Goal: Task Accomplishment & Management: Manage account settings

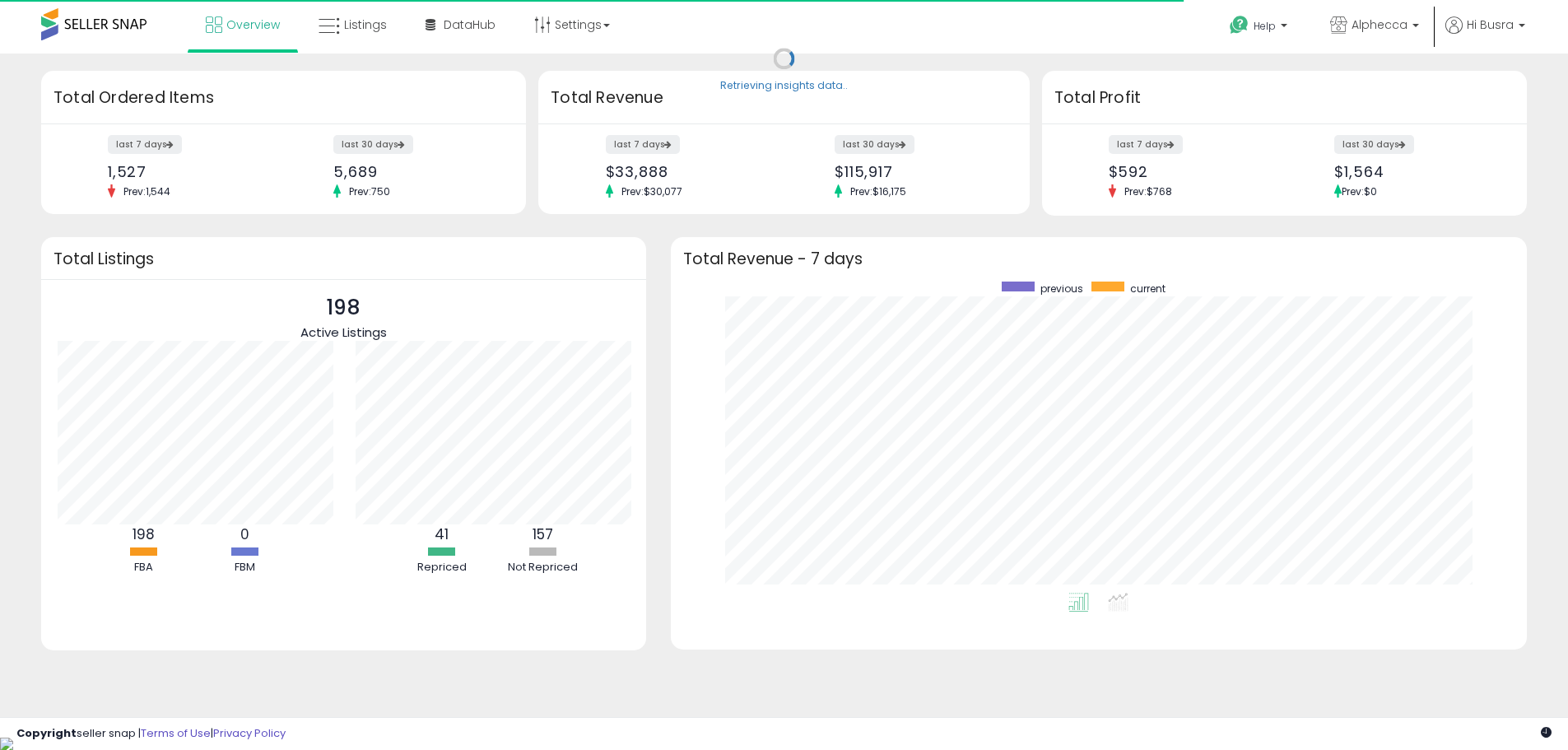
scroll to position [311, 824]
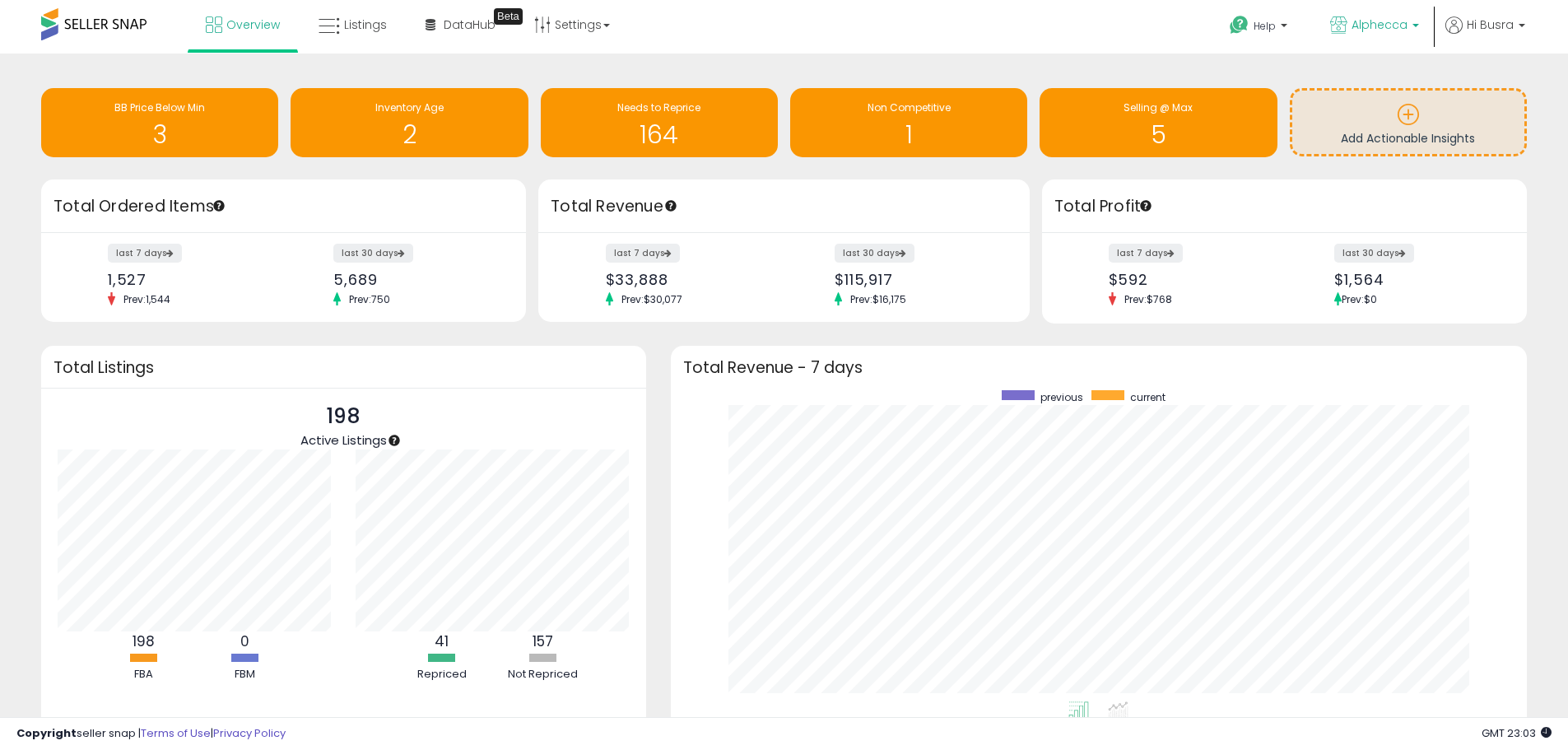
click at [1376, 13] on link "Alphecca" at bounding box center [1375, 27] width 113 height 54
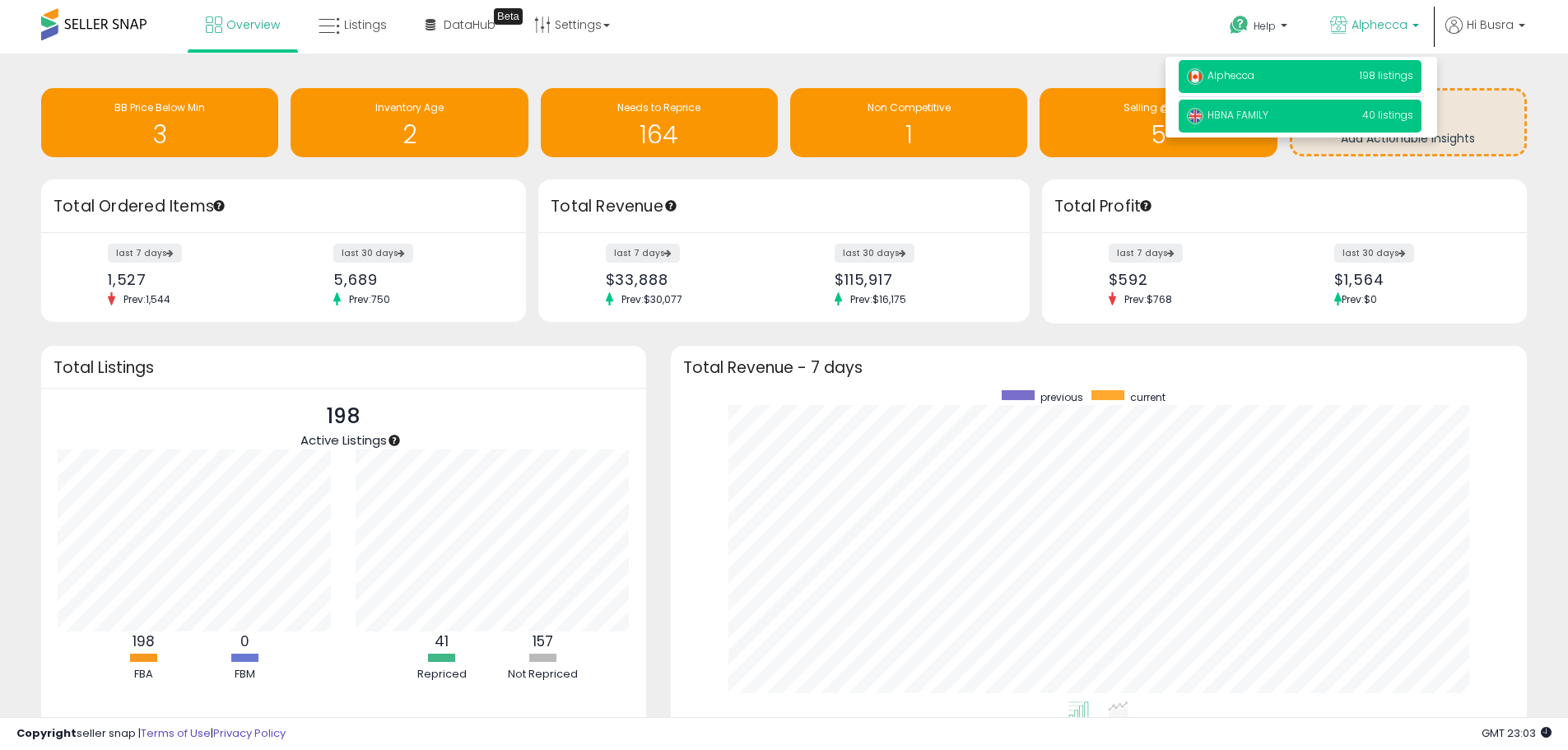
click at [1323, 112] on p "HBNA FAMILY 40 listings" at bounding box center [1300, 116] width 243 height 33
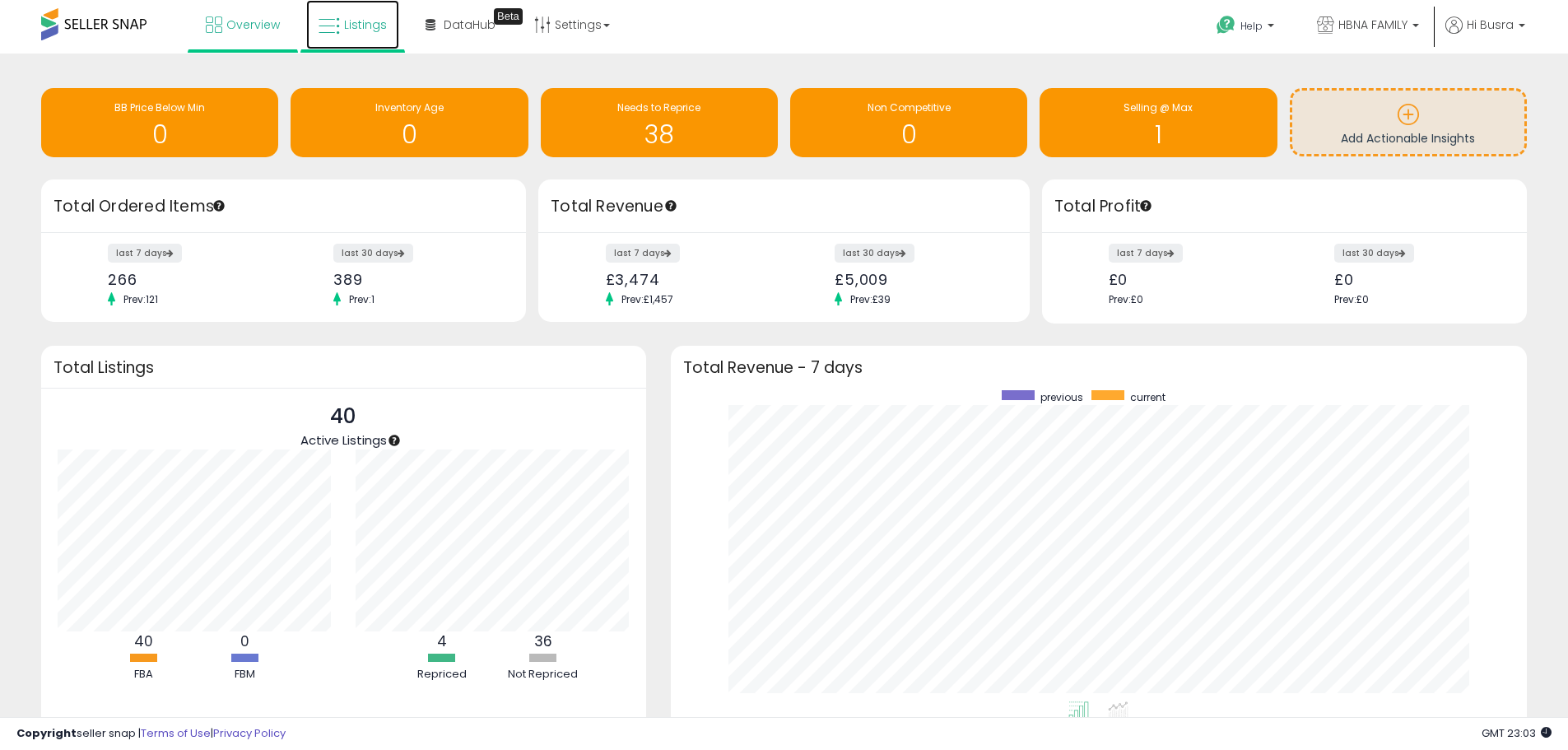
click at [344, 18] on span "Listings" at bounding box center [365, 25] width 43 height 16
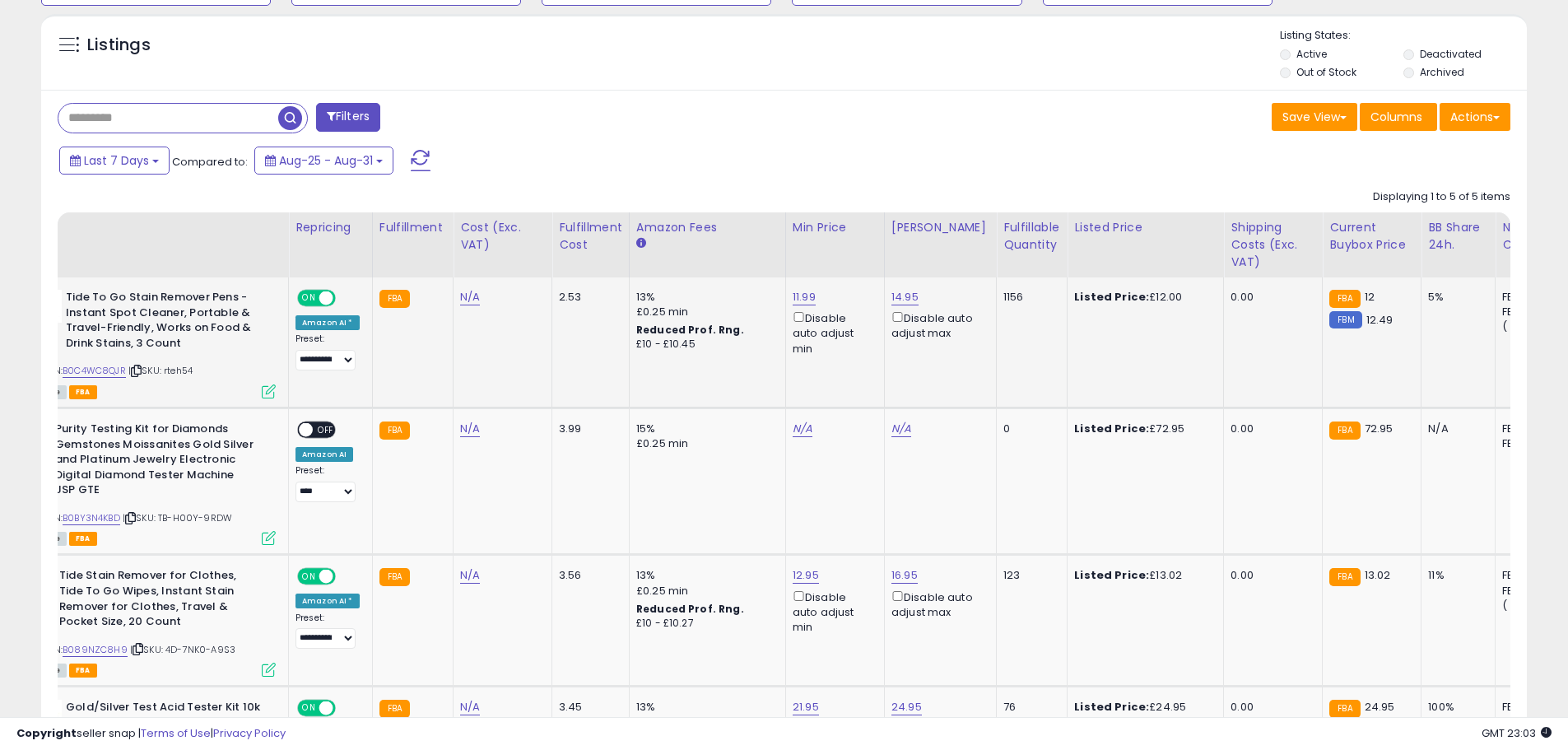
scroll to position [0, 78]
click at [1427, 295] on div "5%" at bounding box center [1454, 297] width 54 height 15
click at [100, 368] on link "B0C4WC8QJR" at bounding box center [93, 370] width 63 height 14
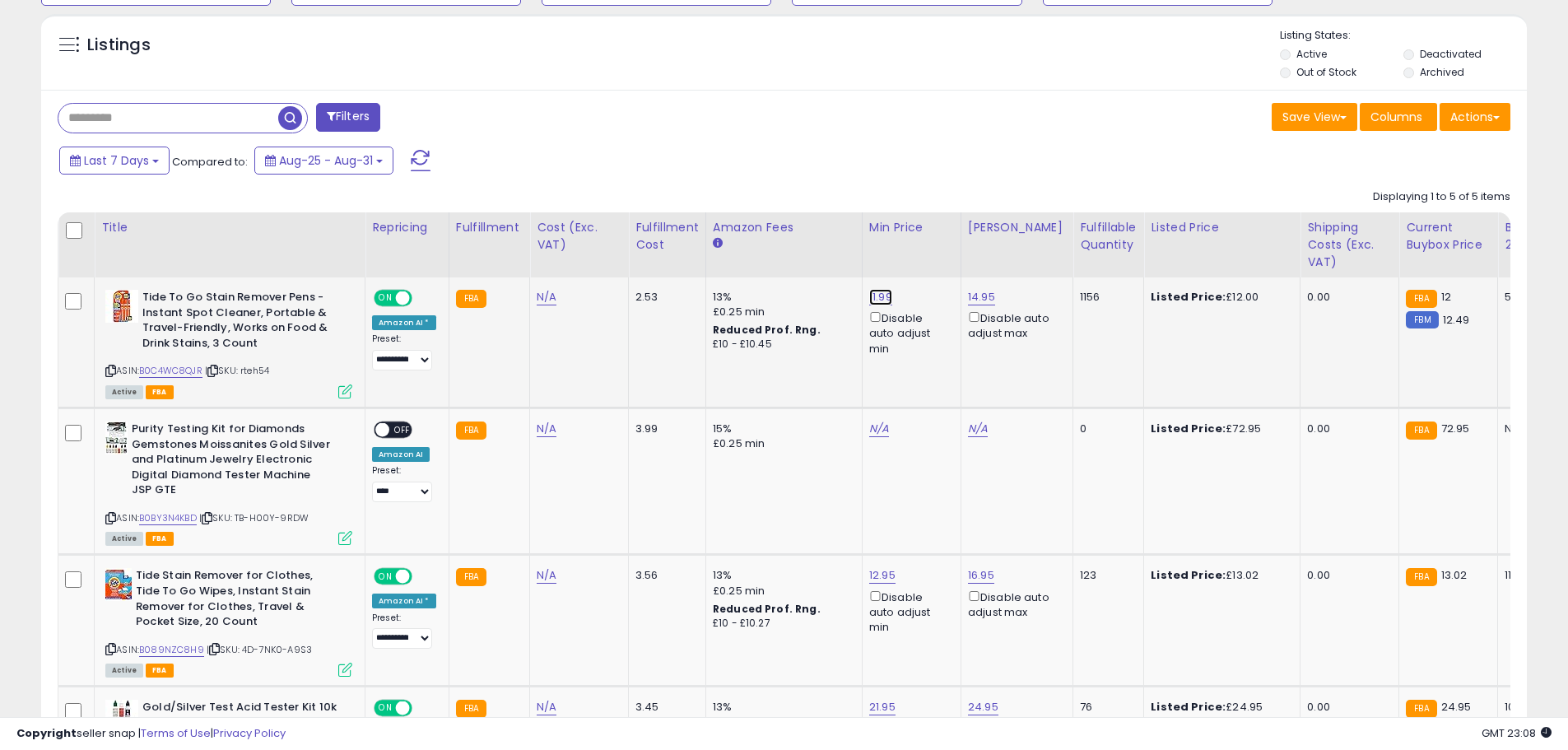
click at [882, 304] on link "11.99" at bounding box center [880, 297] width 23 height 16
type input "*"
type input "*****"
click at [935, 246] on button "submit" at bounding box center [921, 239] width 28 height 25
click at [413, 357] on select "**********" at bounding box center [402, 360] width 60 height 21
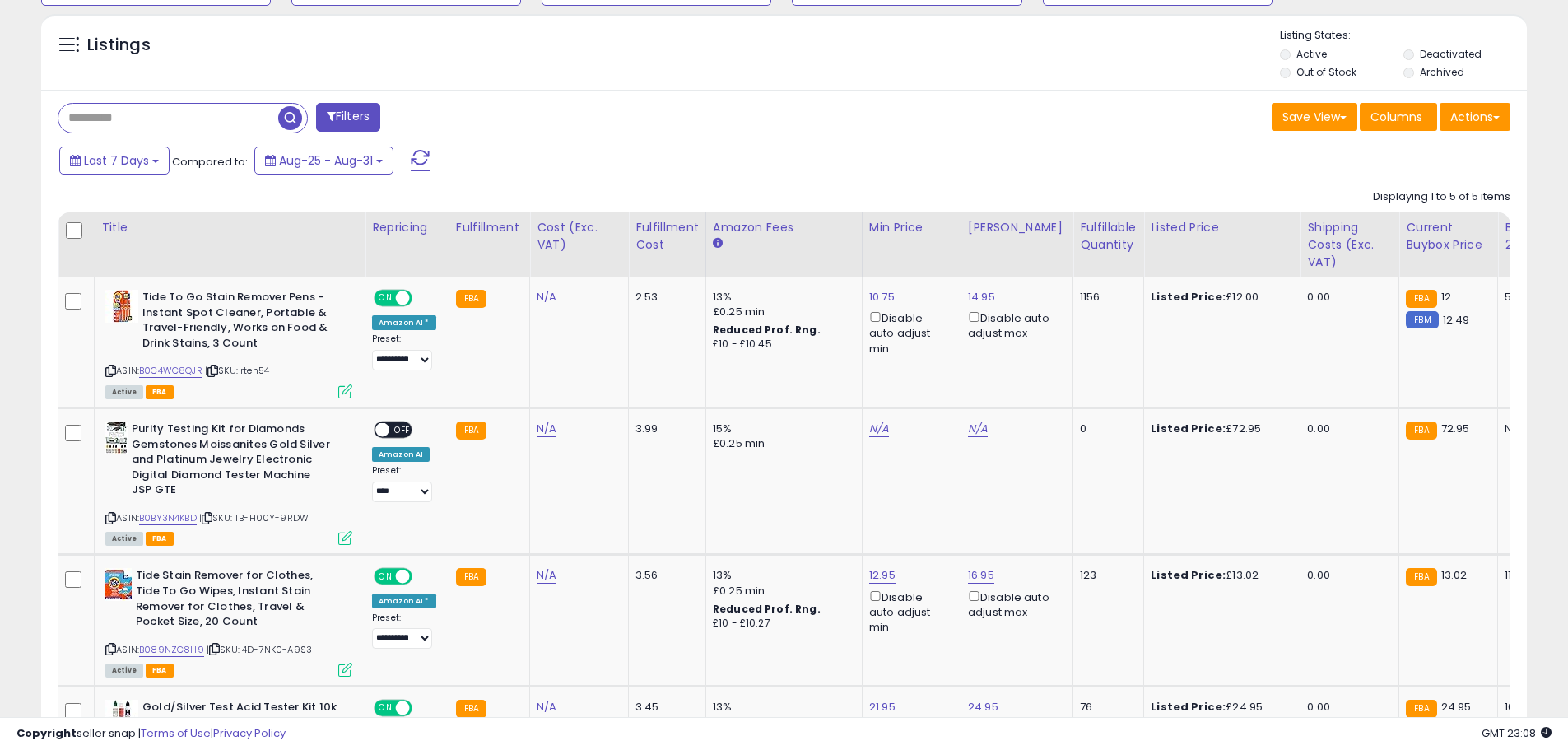
click at [552, 175] on div "Last 7 Days Compared to: Aug-25 - Aug-31" at bounding box center [600, 163] width 1090 height 38
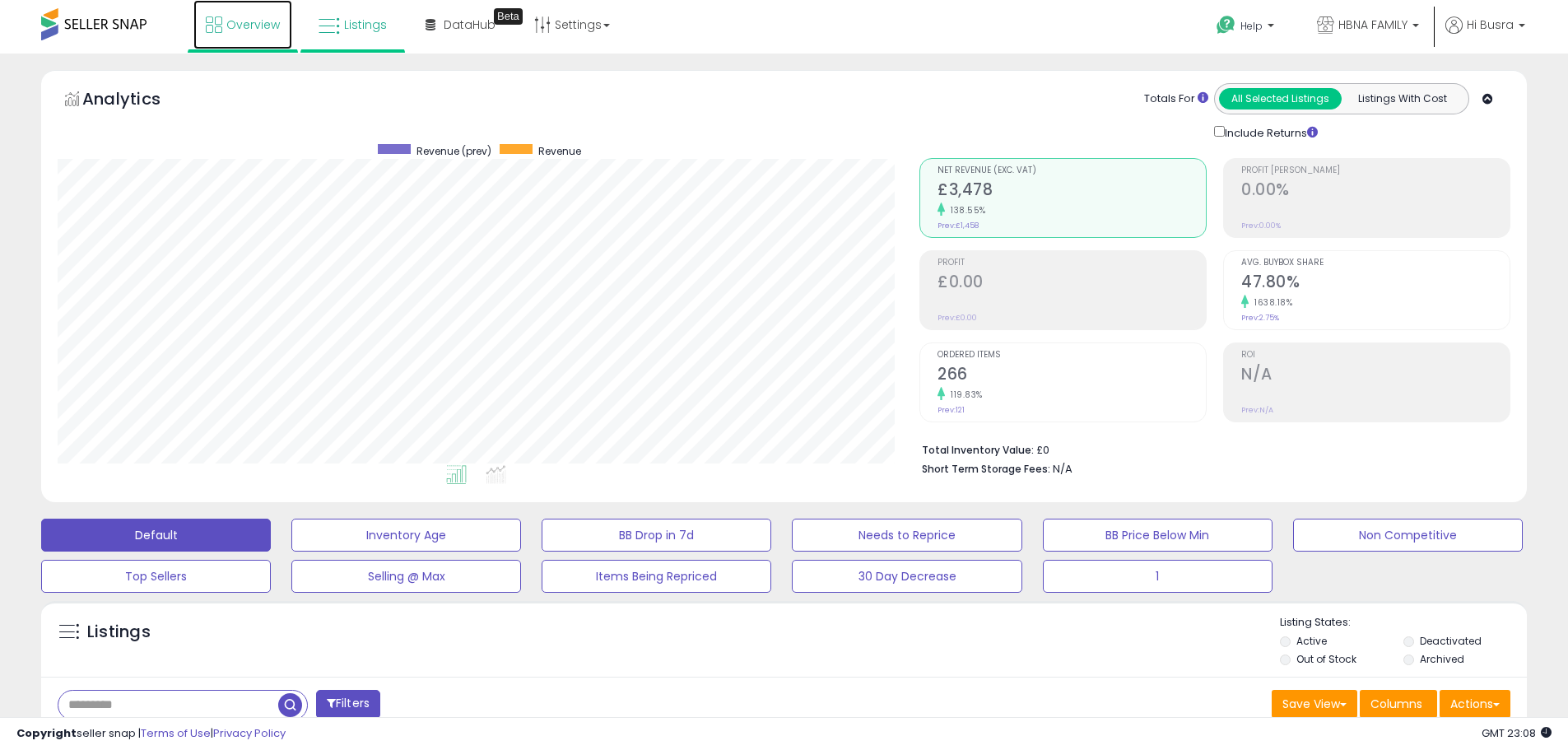
click at [233, 19] on span "Overview" at bounding box center [253, 25] width 54 height 16
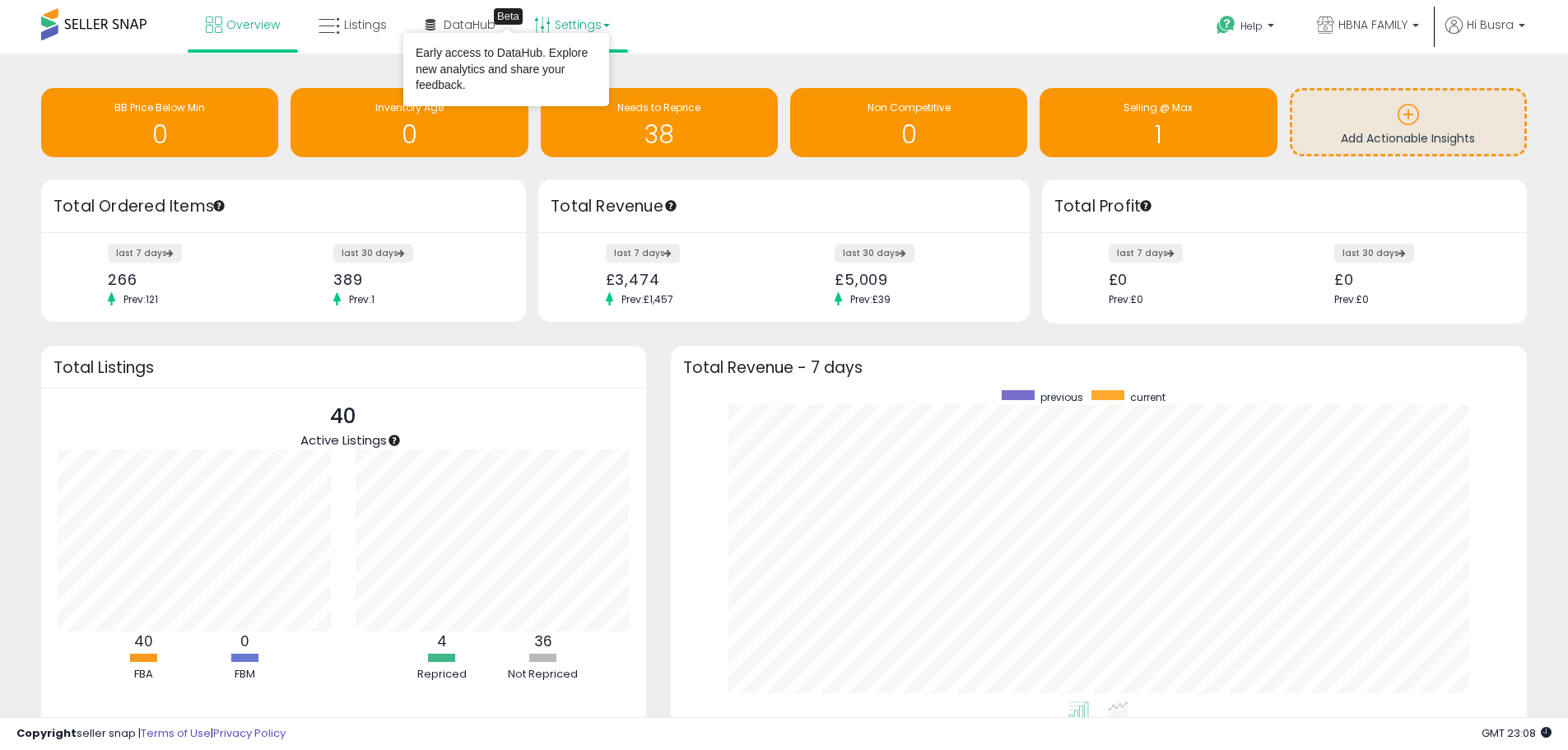
click at [549, 27] on link "Settings" at bounding box center [572, 25] width 101 height 49
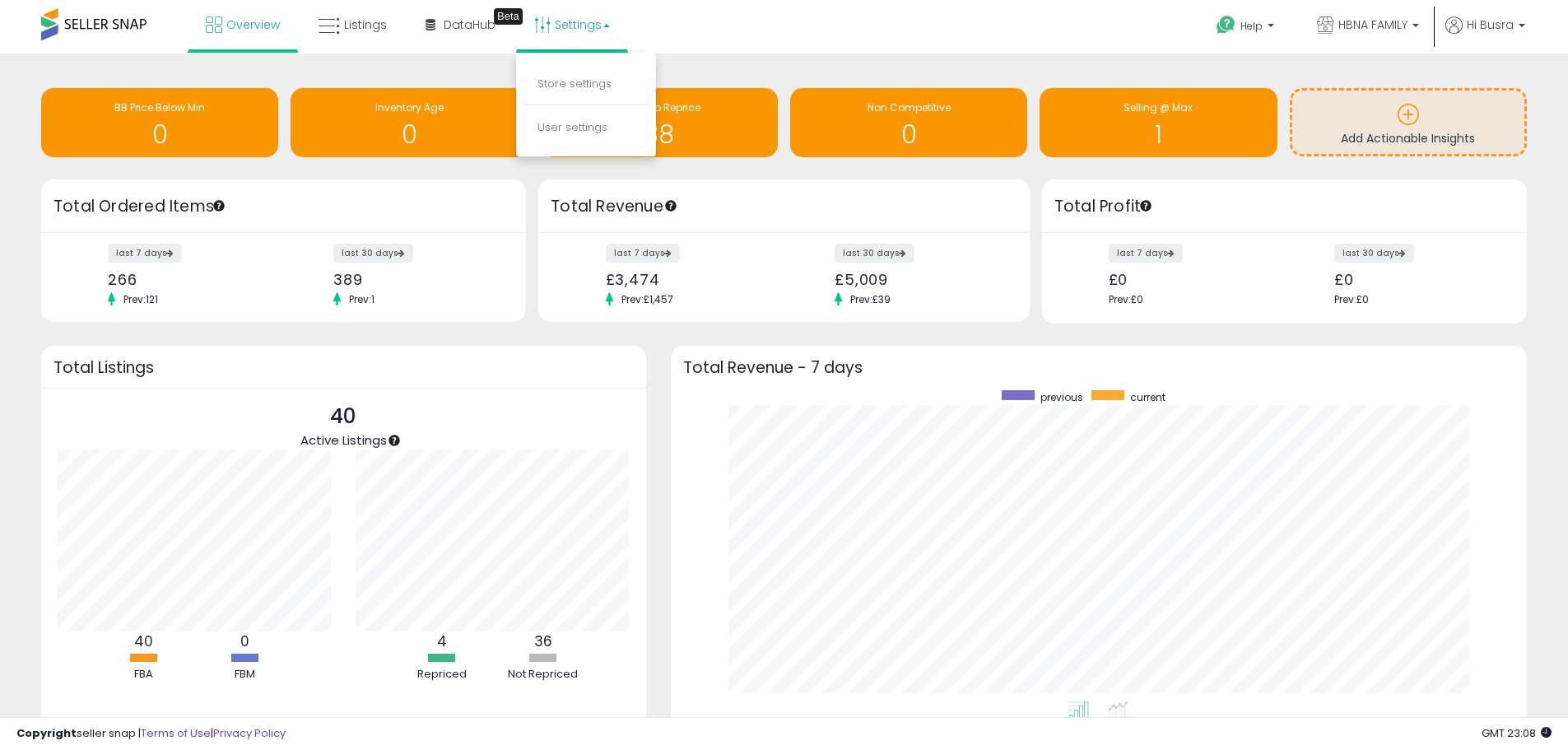
click at [598, 70] on li "Store settings" at bounding box center [585, 84] width 122 height 41
click at [578, 31] on link "Settings" at bounding box center [572, 25] width 101 height 49
click at [565, 91] on p "Store settings" at bounding box center [586, 84] width 97 height 16
click at [592, 29] on link "Settings" at bounding box center [572, 25] width 101 height 49
click at [557, 79] on link "Store settings" at bounding box center [574, 83] width 74 height 16
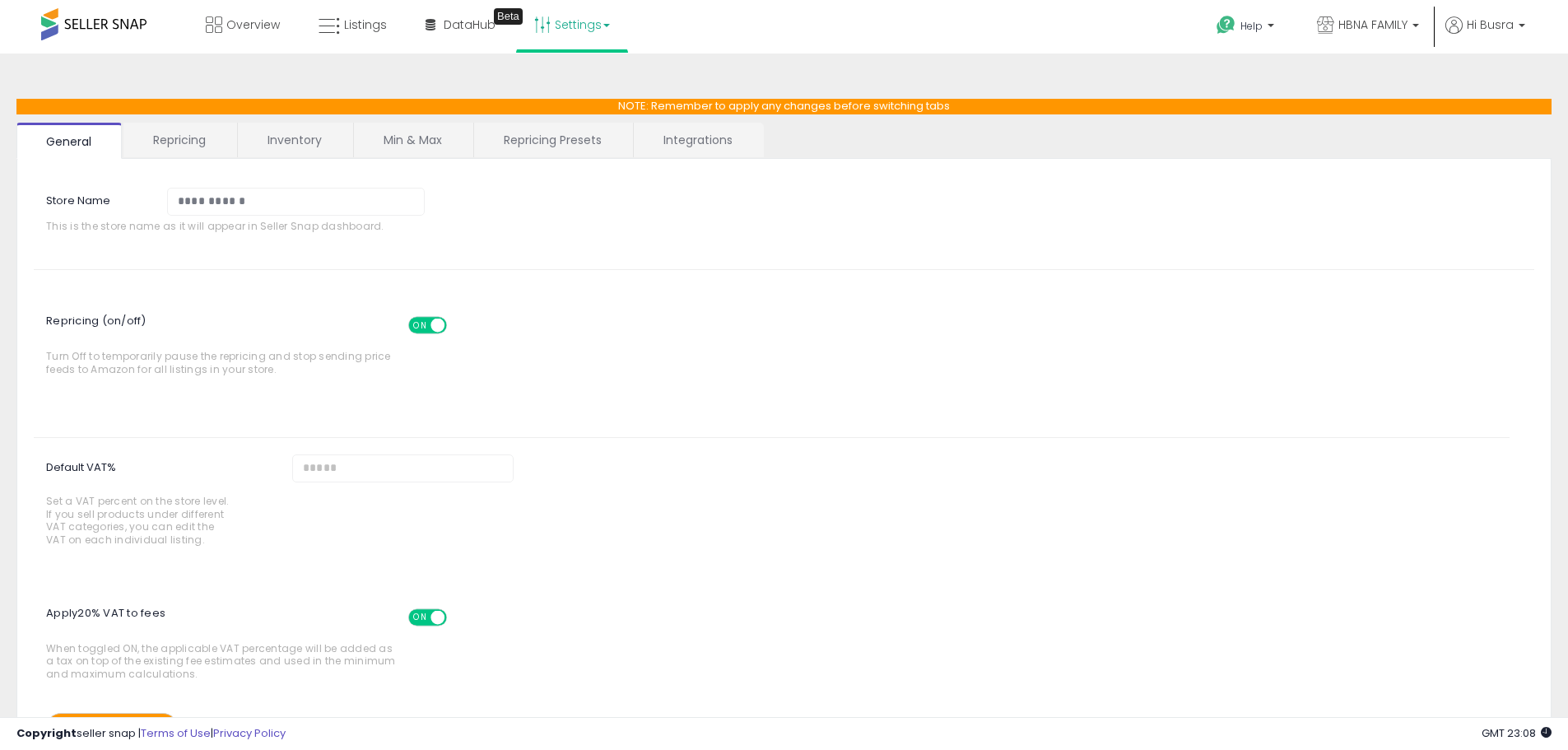
click at [409, 151] on link "Min & Max" at bounding box center [412, 140] width 118 height 35
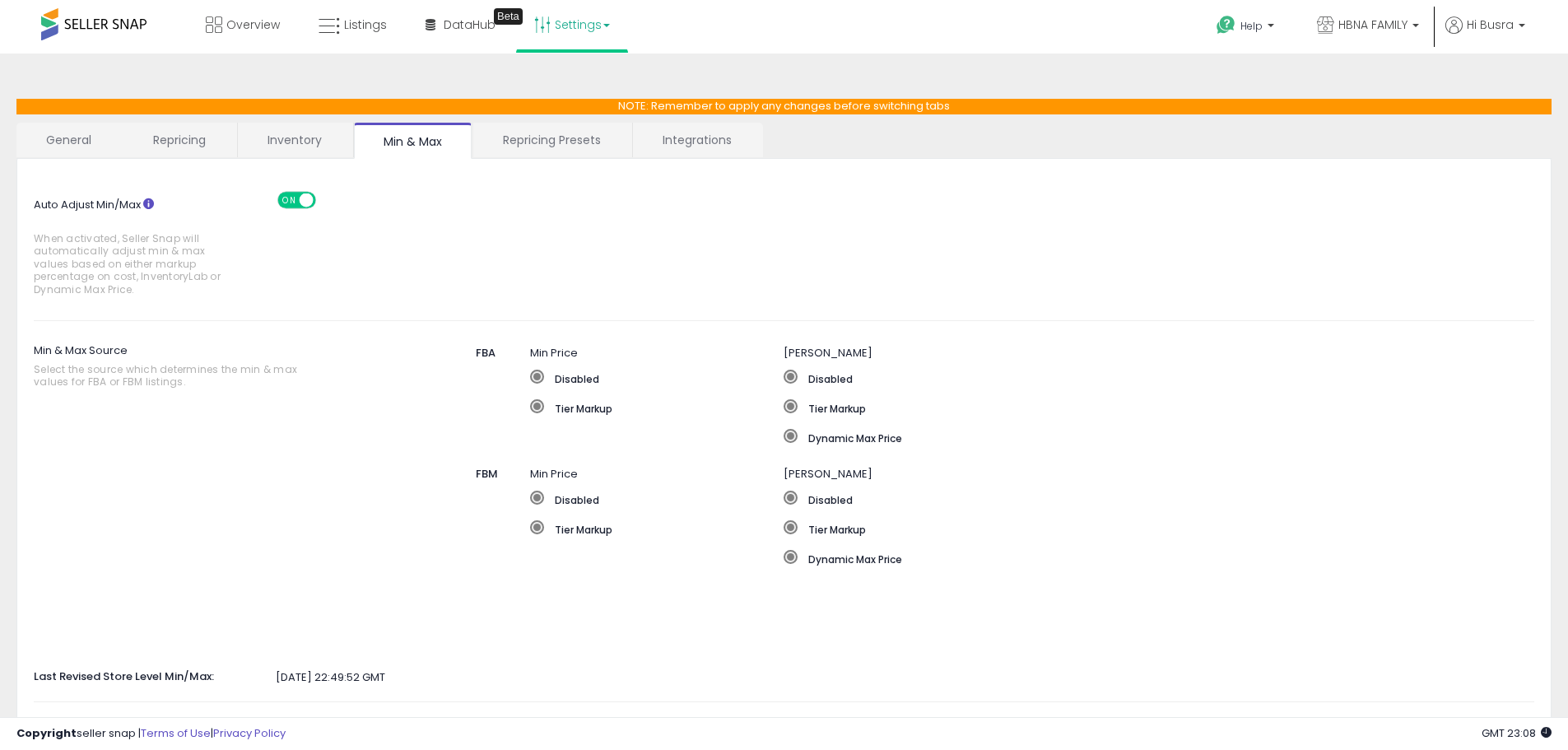
click at [528, 142] on link "Repricing Presets" at bounding box center [552, 140] width 157 height 35
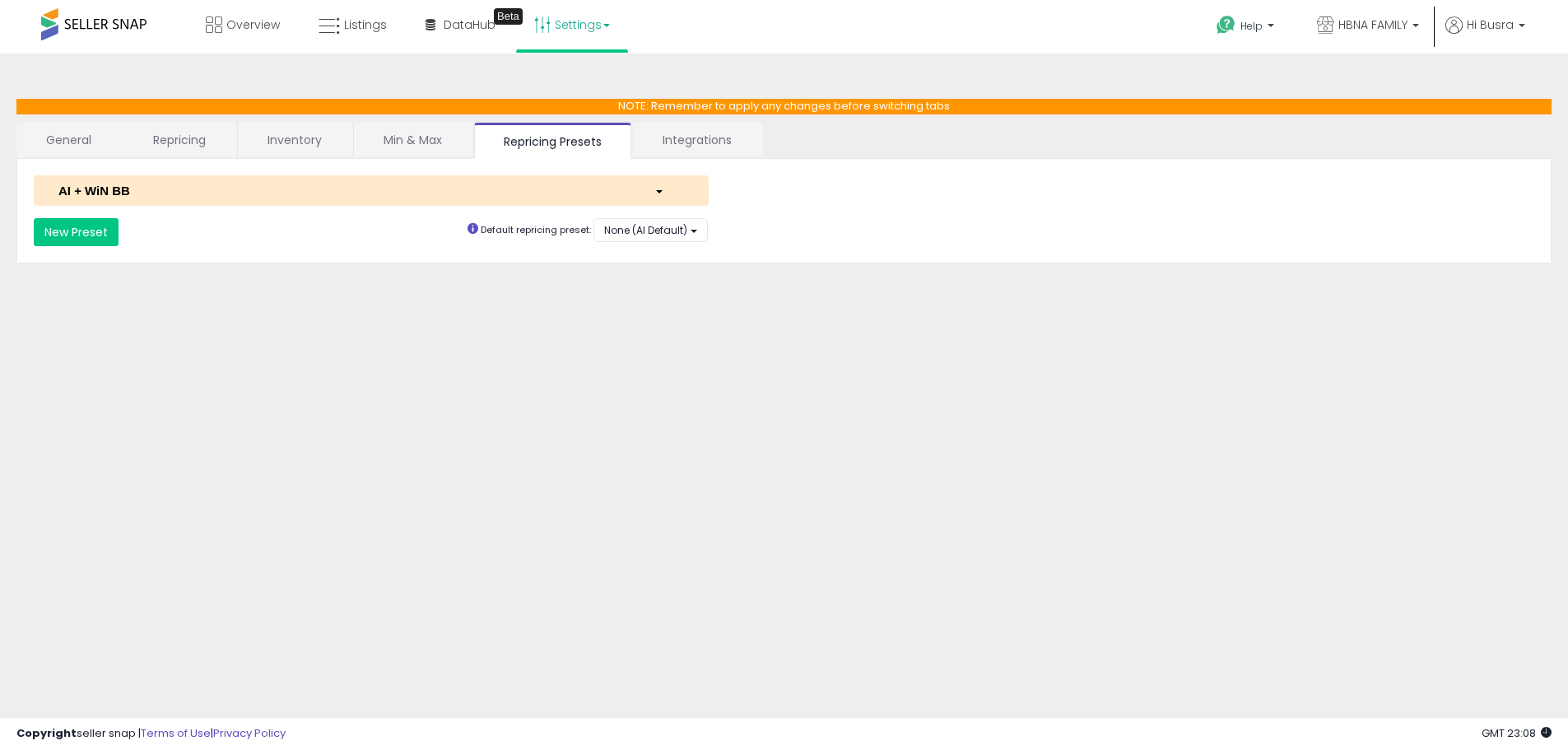
click at [594, 183] on div "AI + WiN BB" at bounding box center [344, 190] width 596 height 17
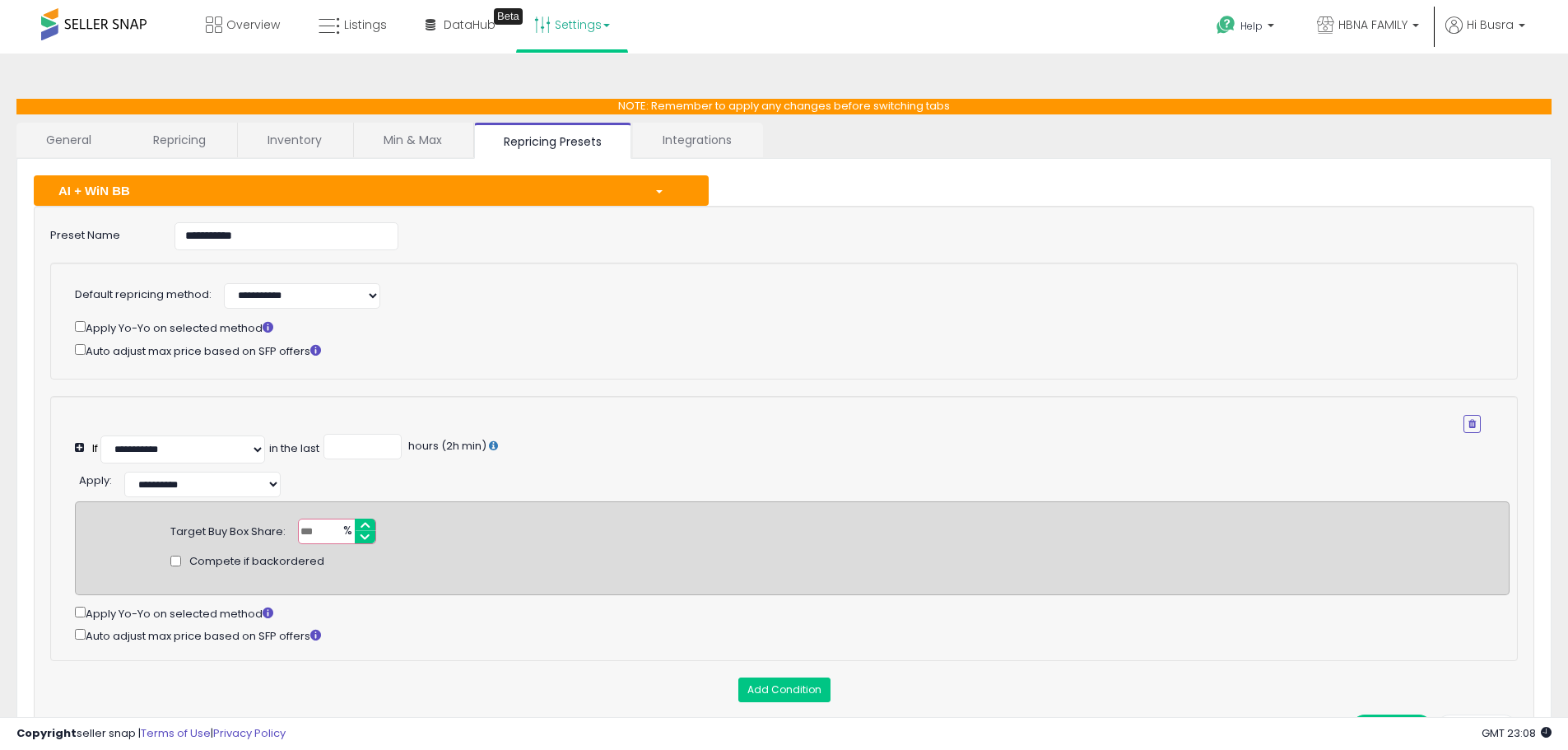
click at [326, 536] on input "**" at bounding box center [337, 531] width 79 height 26
type input "*"
type input "***"
click at [365, 445] on input "*" at bounding box center [363, 447] width 79 height 26
type input "*"
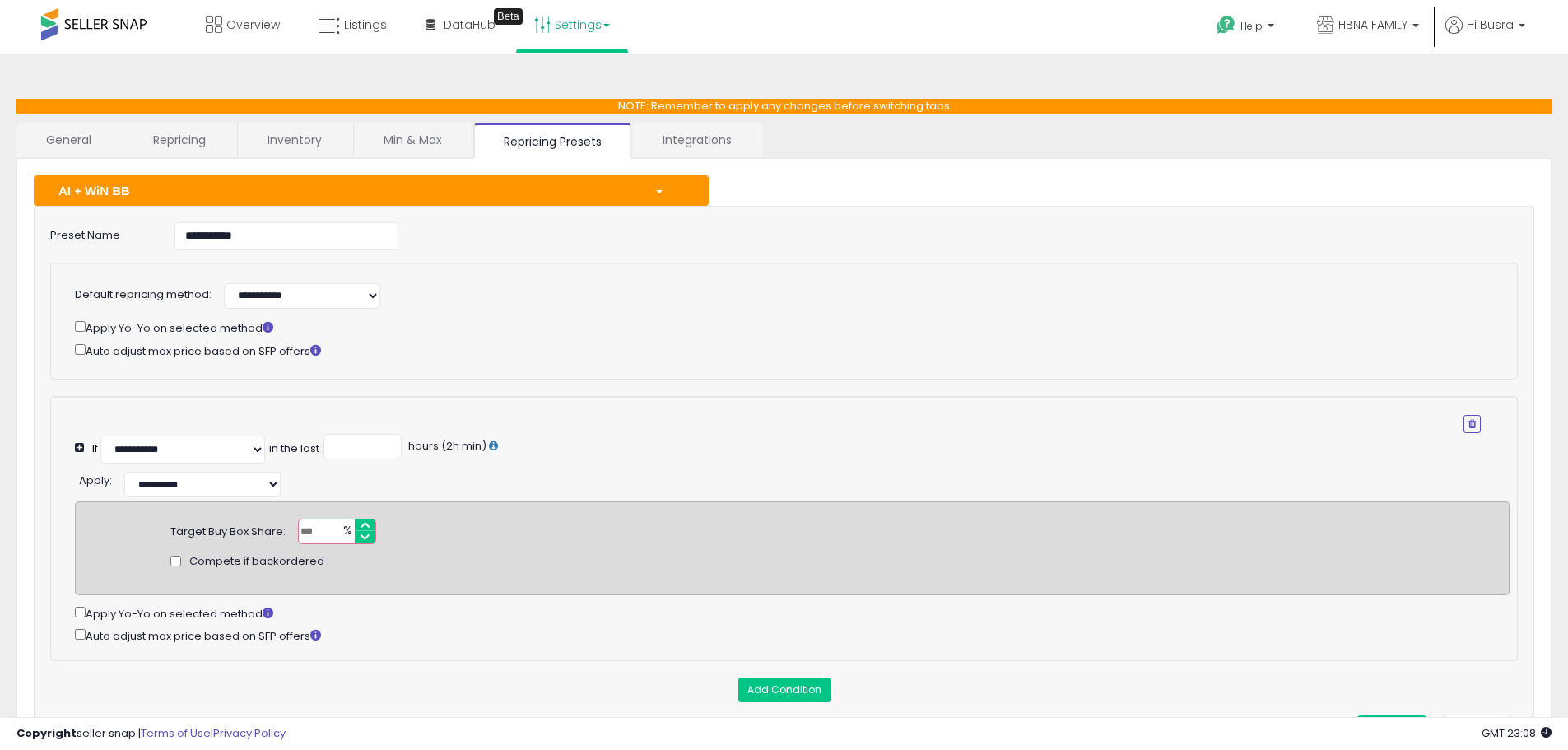
click at [574, 343] on div "Auto adjust max price based on SFP offers" at bounding box center [778, 350] width 1406 height 19
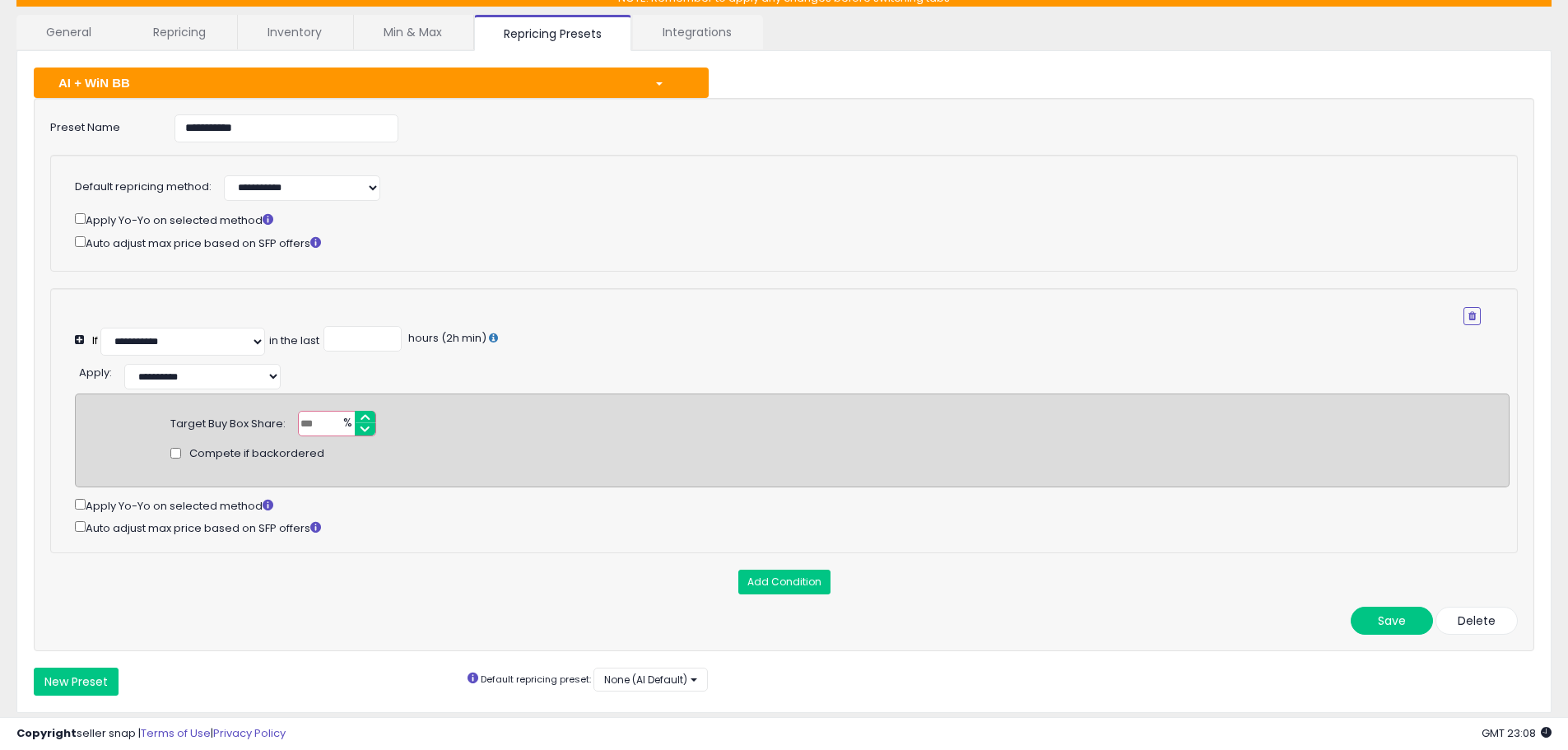
scroll to position [109, 0]
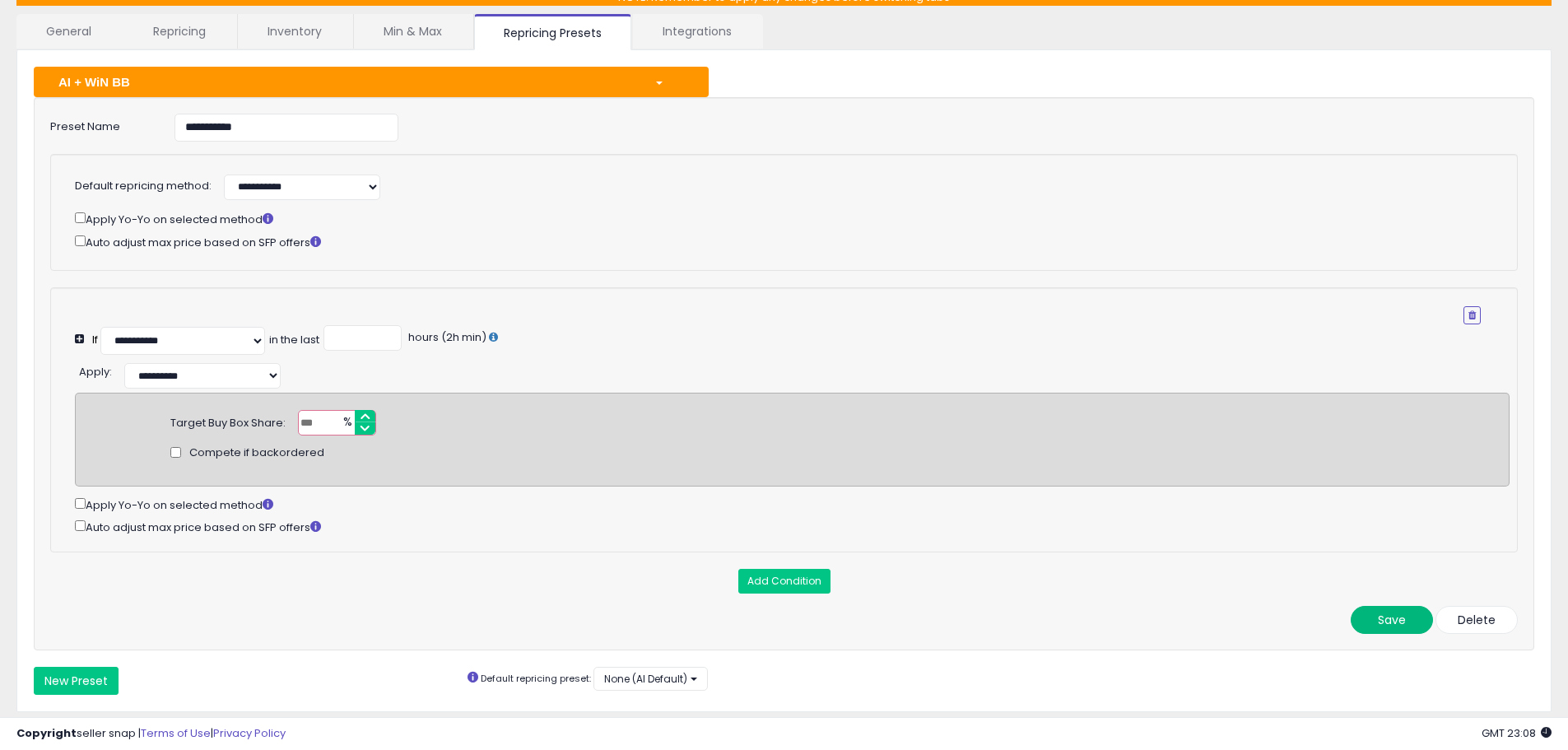
click at [1424, 633] on button "Save" at bounding box center [1392, 620] width 82 height 28
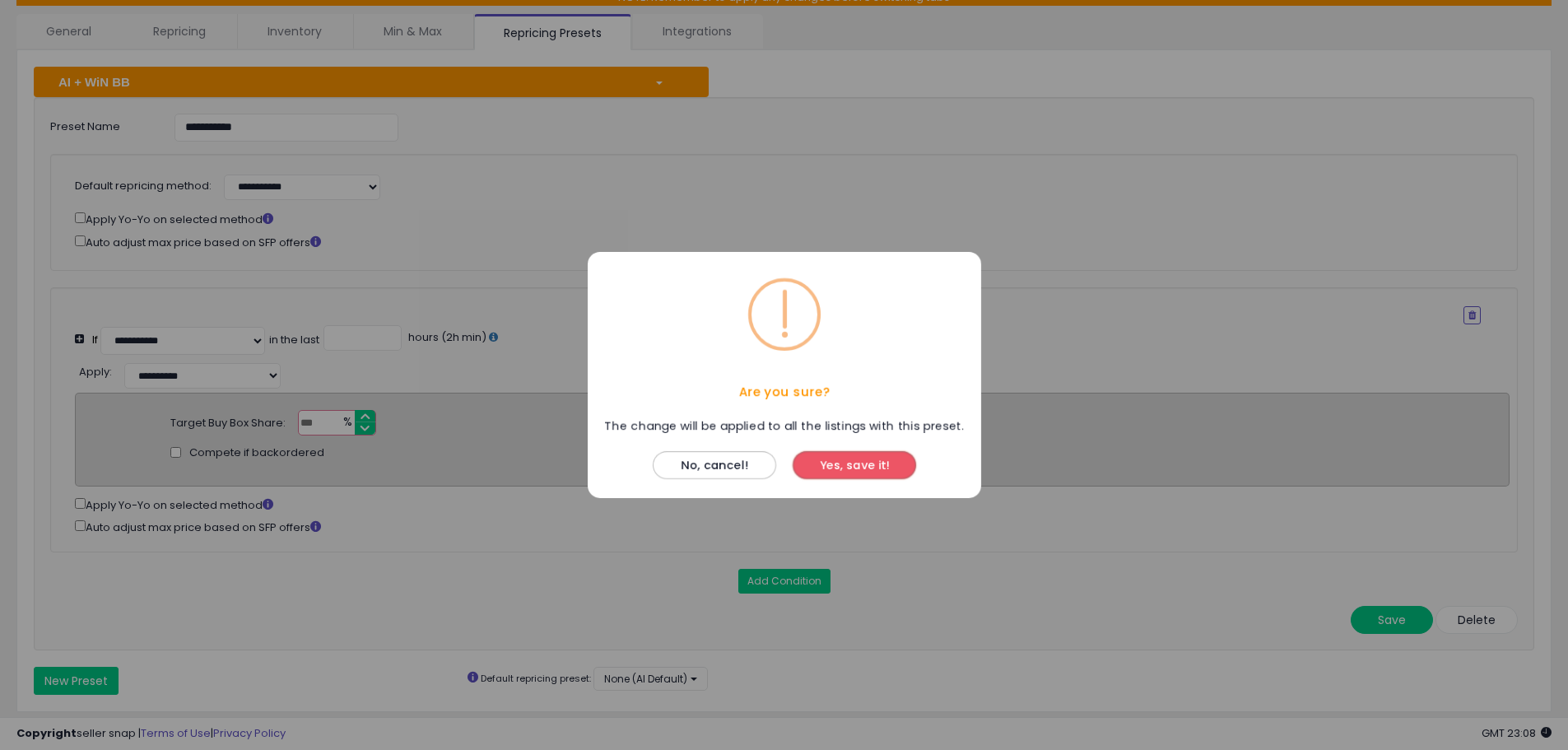
click at [875, 467] on button "Yes, save it!" at bounding box center [854, 465] width 123 height 28
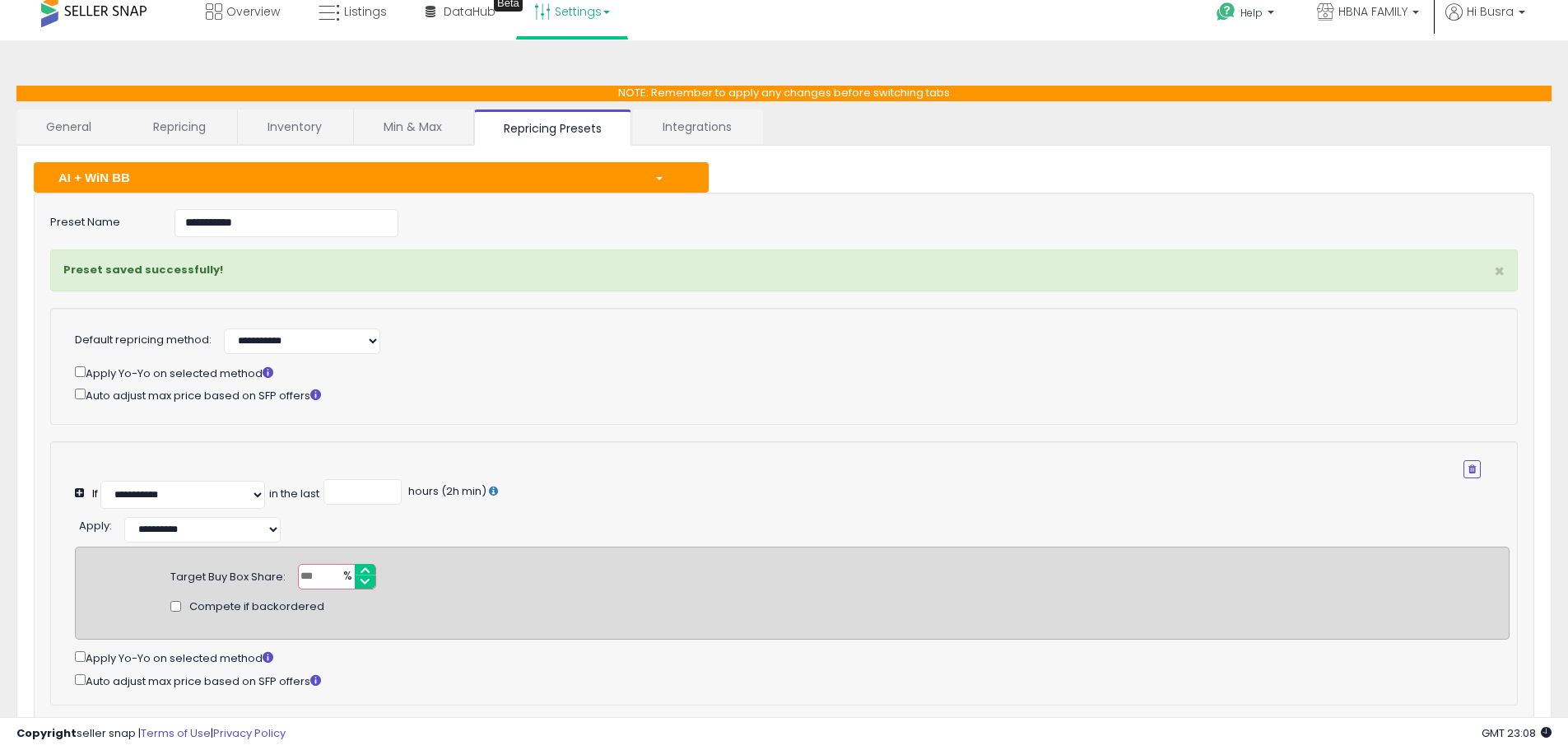
scroll to position [0, 0]
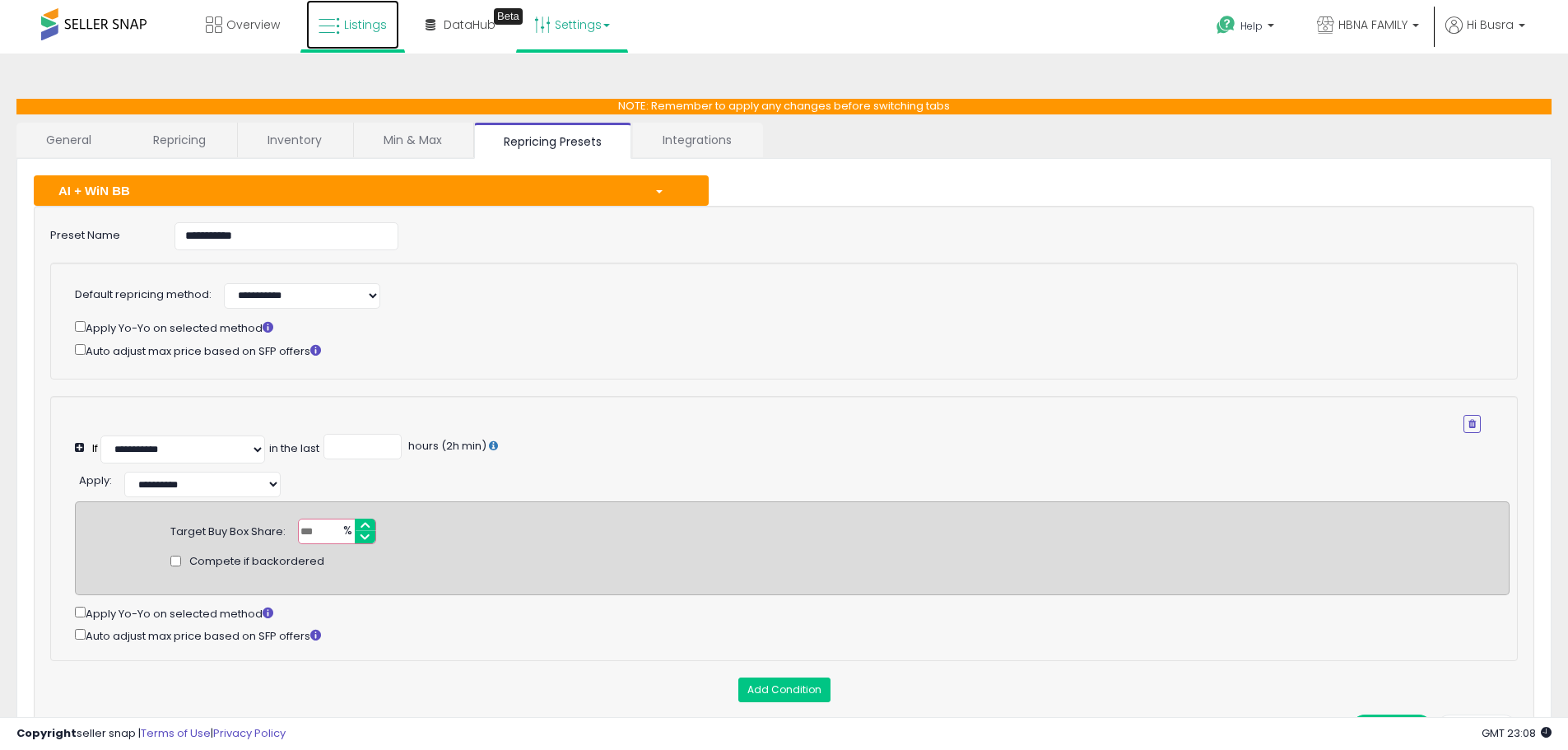
click at [382, 34] on link "Listings" at bounding box center [353, 25] width 93 height 49
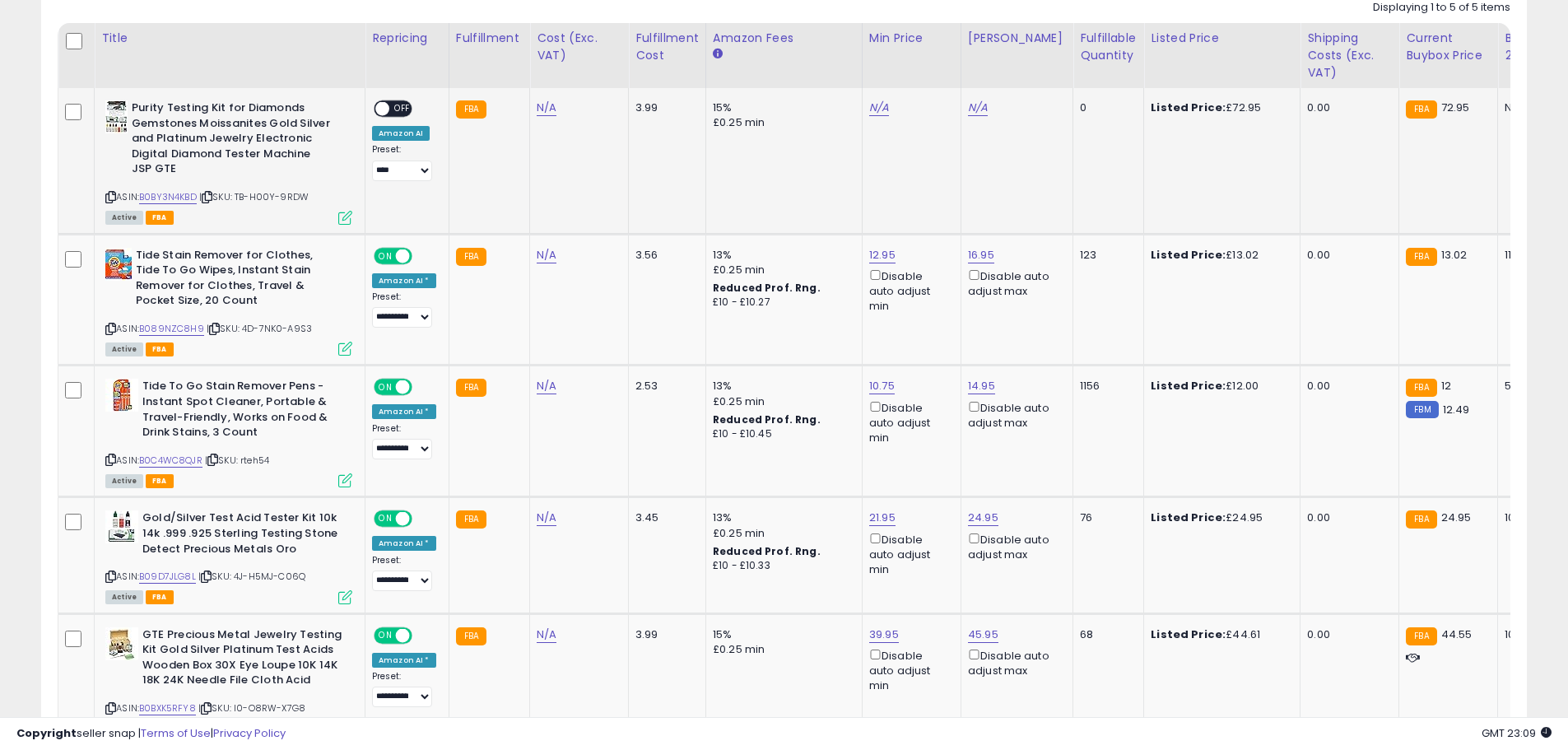
scroll to position [913, 0]
